Goal: Find specific page/section: Find specific page/section

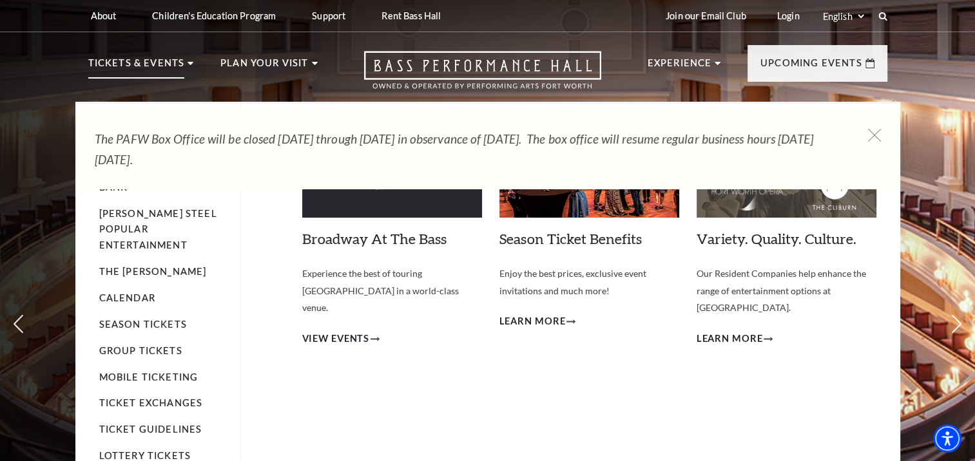
click at [134, 65] on p "Tickets & Events" at bounding box center [136, 66] width 97 height 23
click at [140, 292] on link "Calendar" at bounding box center [127, 297] width 56 height 11
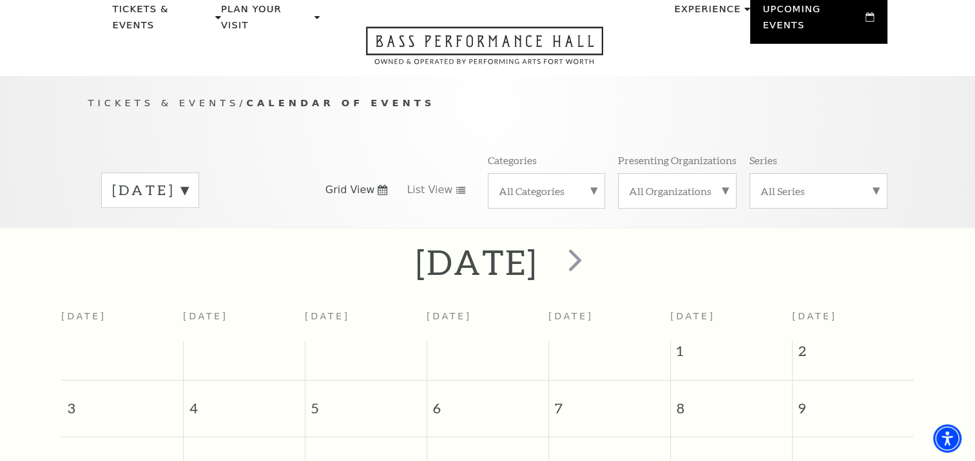
scroll to position [53, 0]
click at [593, 245] on span "next" at bounding box center [575, 260] width 37 height 37
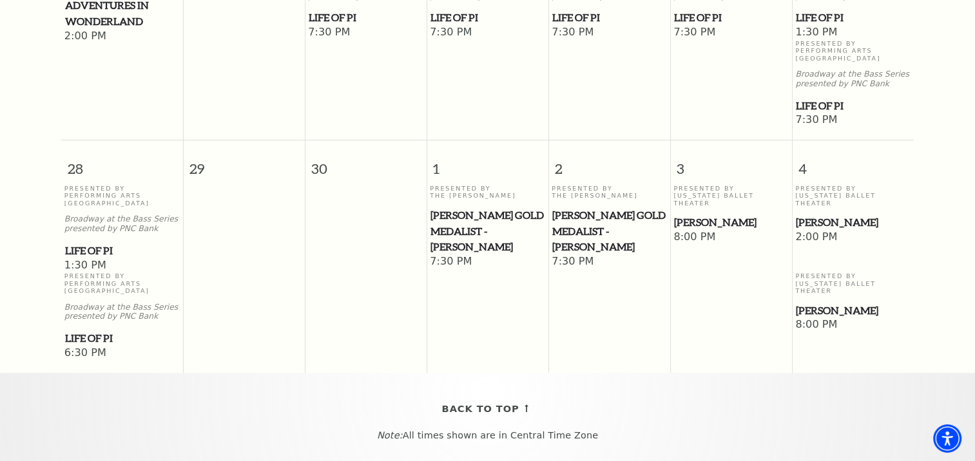
scroll to position [964, 0]
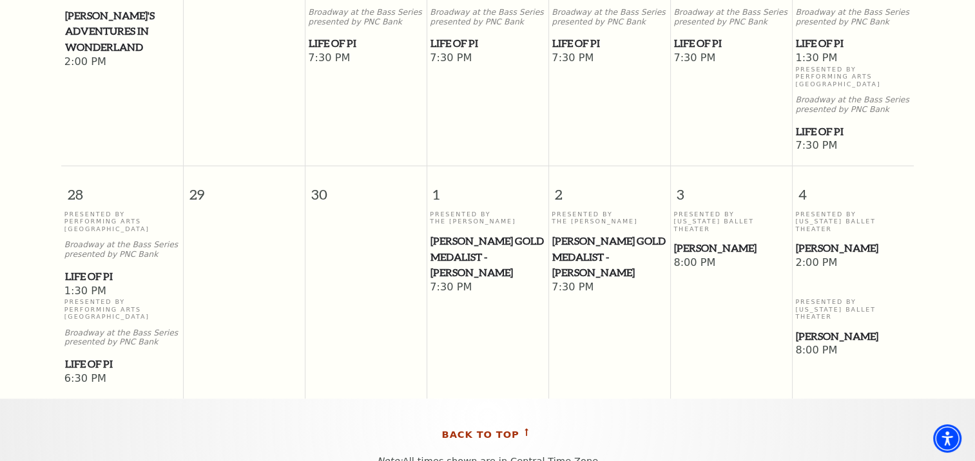
click at [484, 427] on span "Back To Top" at bounding box center [480, 435] width 77 height 16
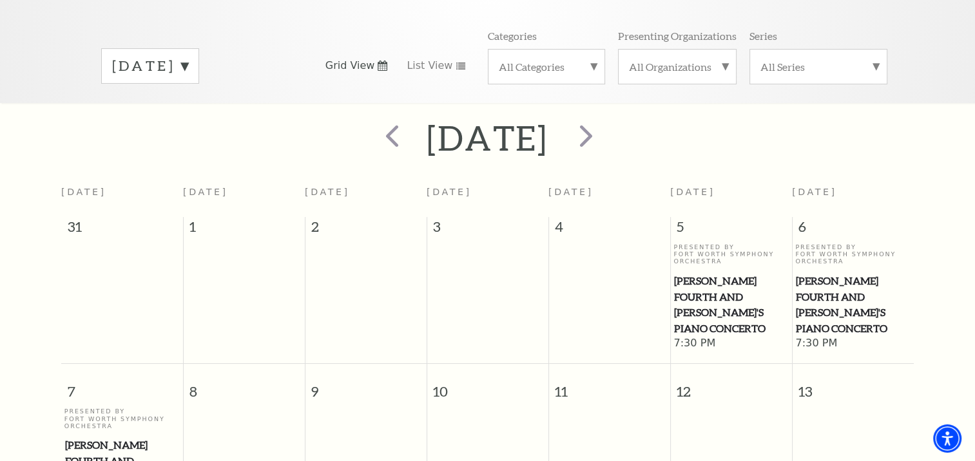
scroll to position [103, 0]
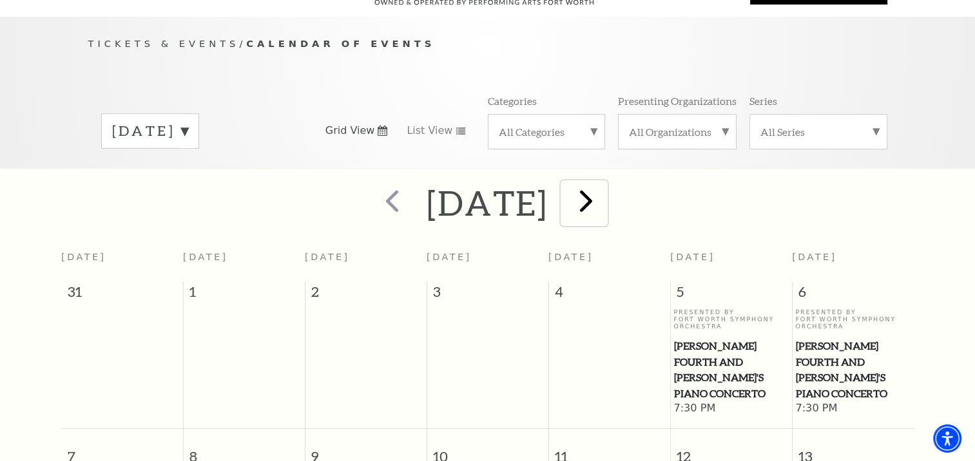
click at [604, 201] on span "next" at bounding box center [586, 200] width 37 height 37
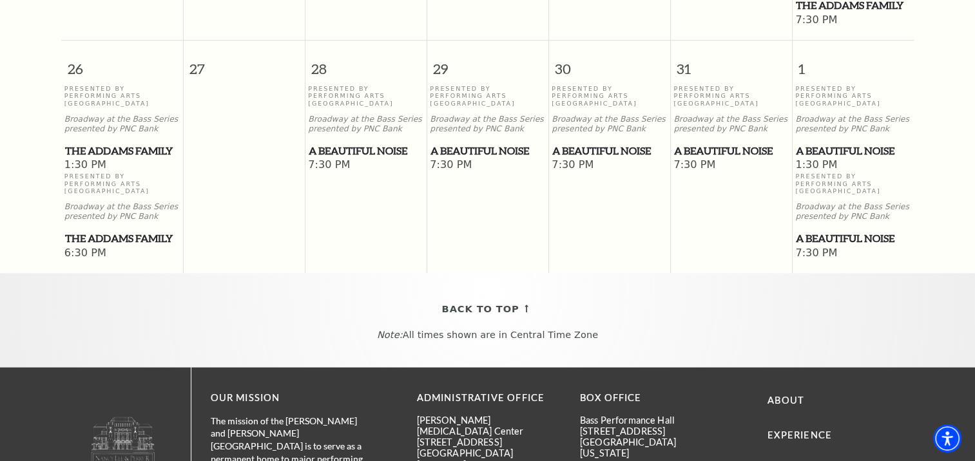
scroll to position [1082, 0]
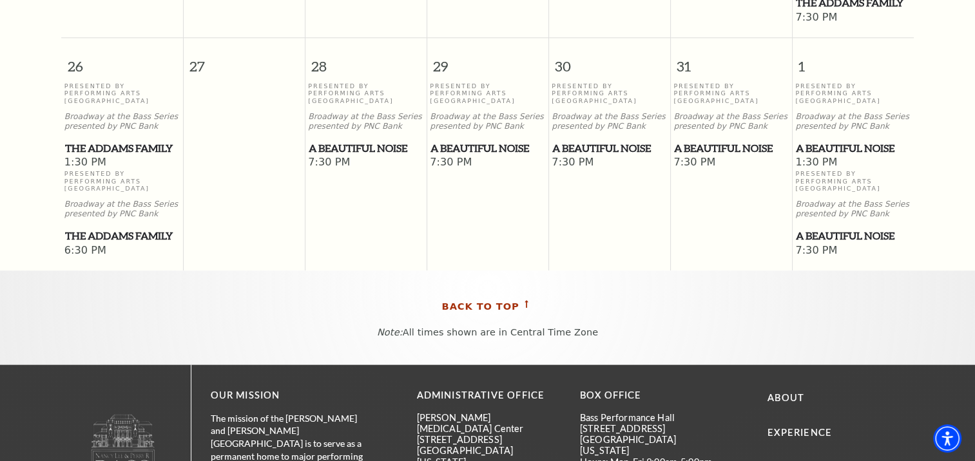
click at [468, 299] on span "Back To Top" at bounding box center [480, 307] width 77 height 16
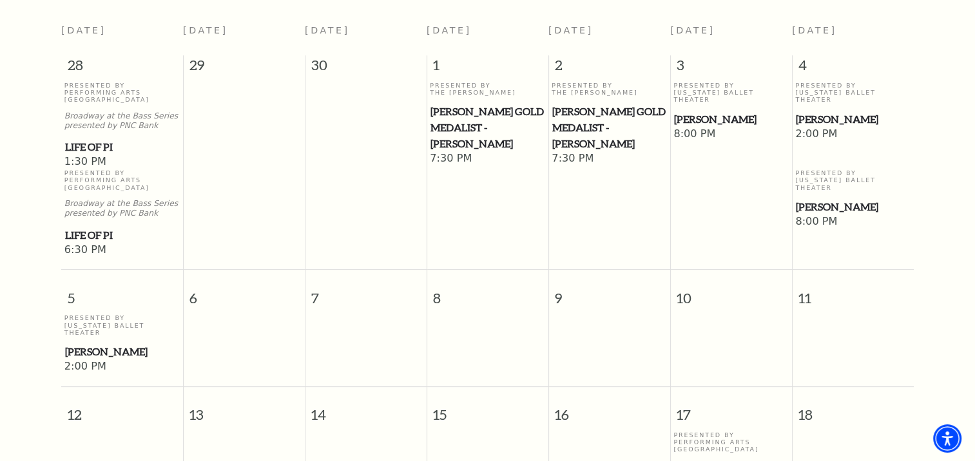
scroll to position [103, 0]
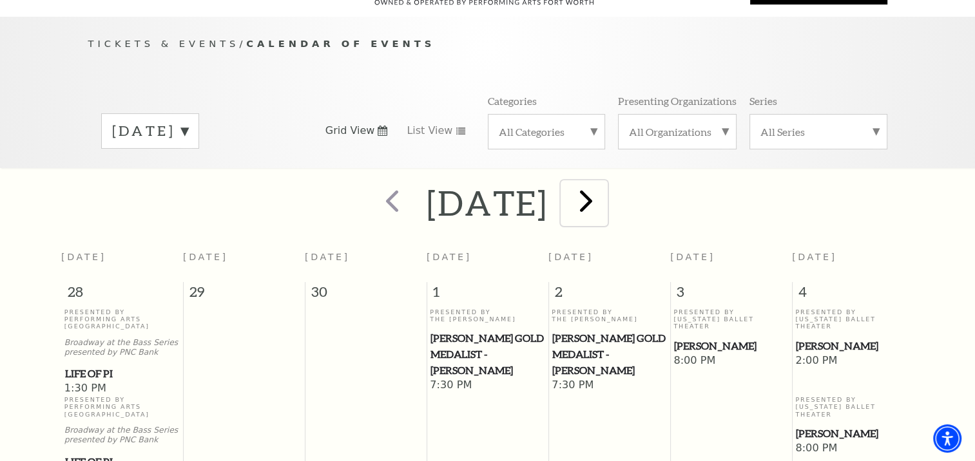
click at [604, 193] on span "next" at bounding box center [586, 200] width 37 height 37
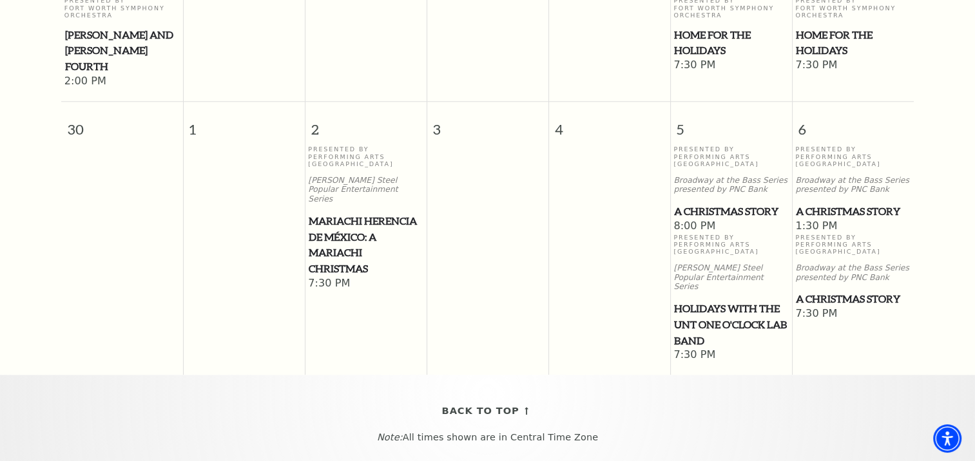
scroll to position [1366, 0]
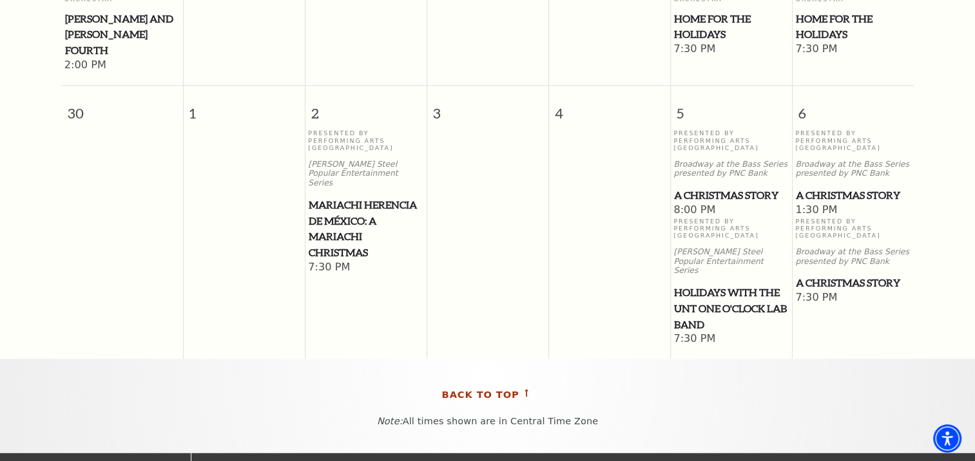
click at [477, 387] on span "Back To Top" at bounding box center [480, 395] width 77 height 16
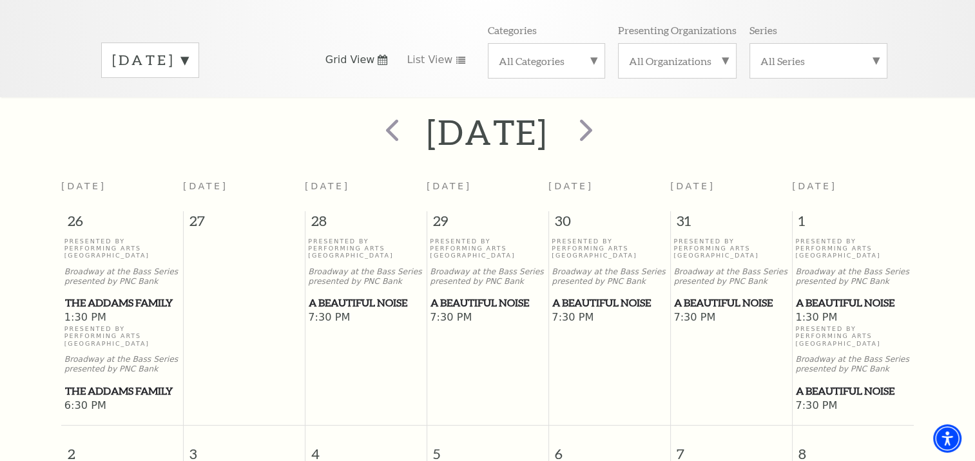
scroll to position [103, 0]
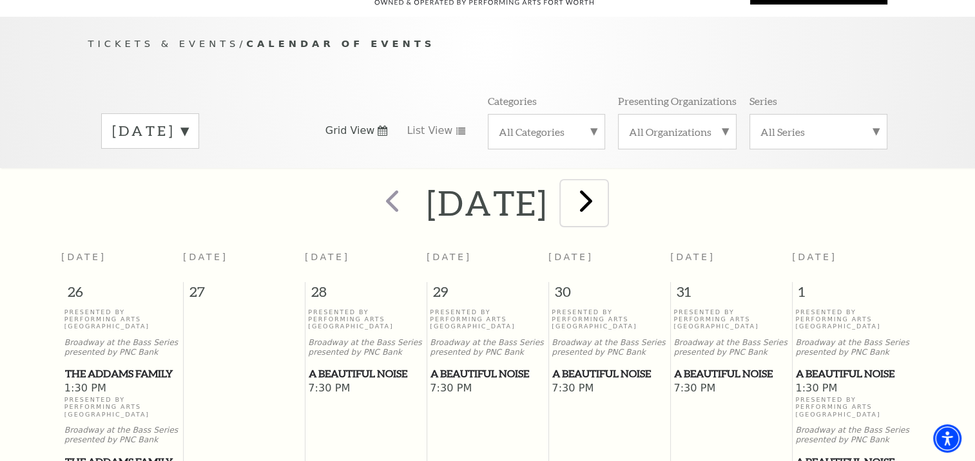
click at [604, 196] on span "next" at bounding box center [586, 200] width 37 height 37
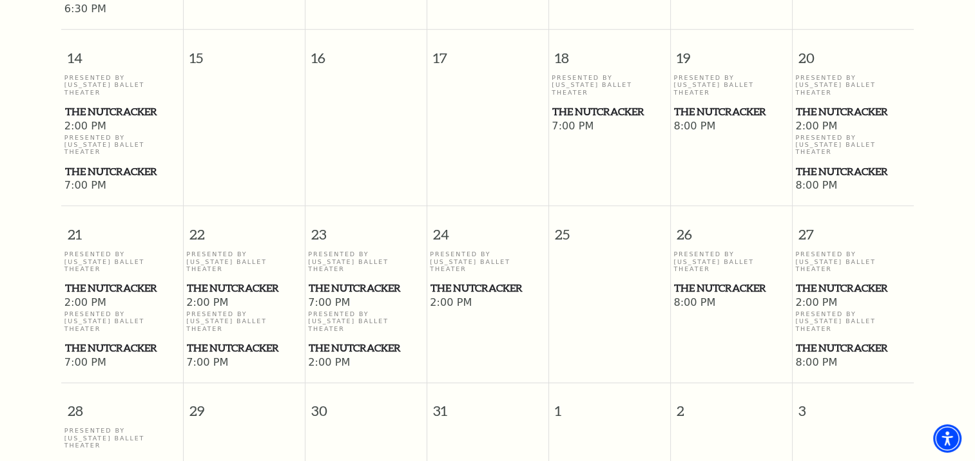
scroll to position [1005, 0]
